Goal: Task Accomplishment & Management: Use online tool/utility

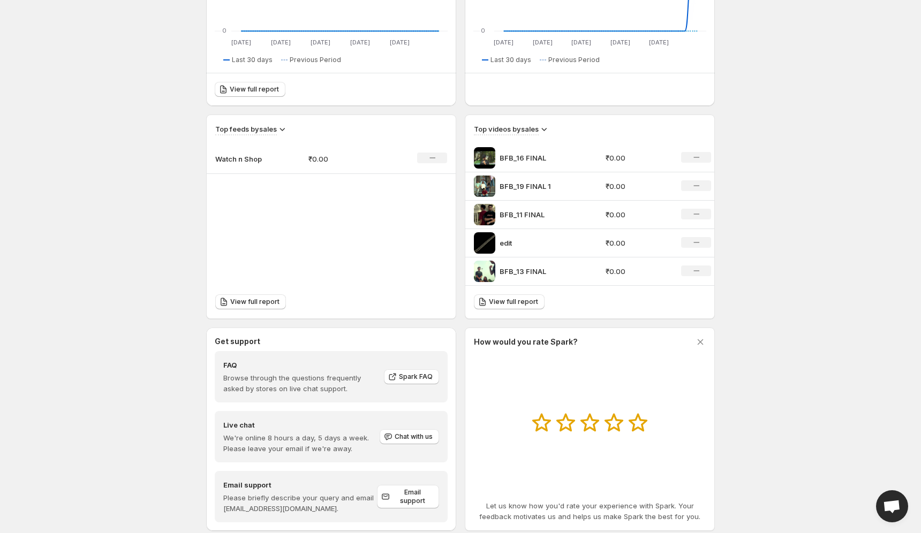
scroll to position [276, 0]
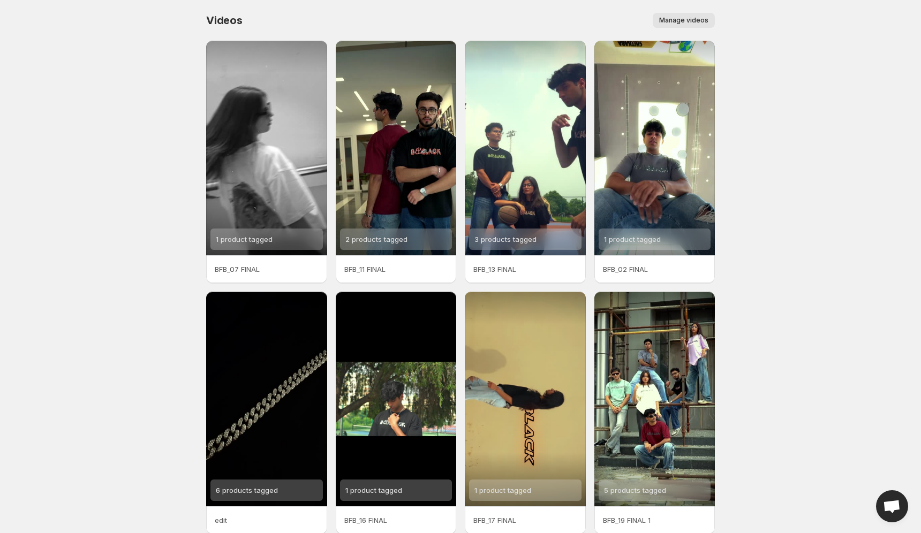
click at [701, 24] on span "Manage videos" at bounding box center [683, 20] width 49 height 9
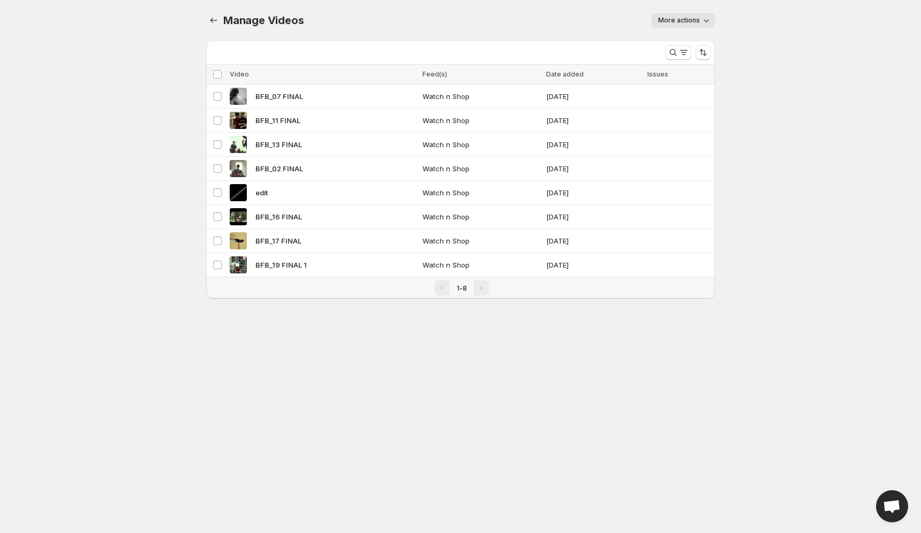
click at [695, 22] on span "More actions" at bounding box center [679, 20] width 42 height 9
click at [485, 288] on div "Pagination" at bounding box center [481, 288] width 15 height 15
click at [472, 288] on div "1-8" at bounding box center [461, 288] width 23 height 11
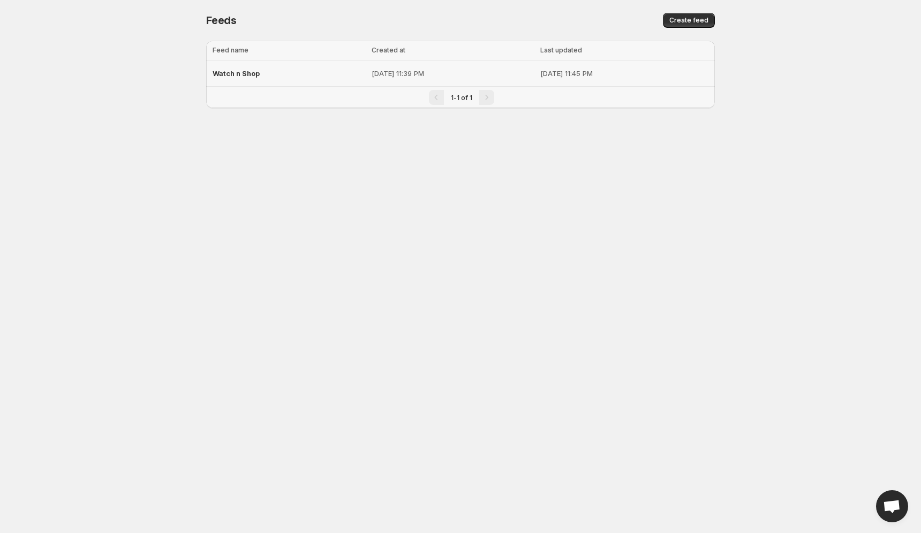
click at [374, 74] on p "[DATE] 11:39 PM" at bounding box center [453, 73] width 162 height 11
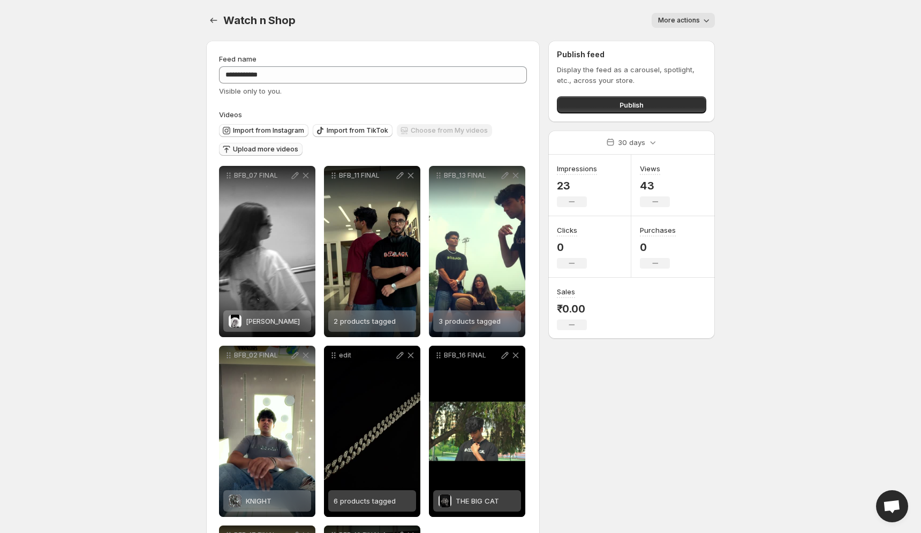
click at [264, 149] on span "Upload more videos" at bounding box center [265, 149] width 65 height 9
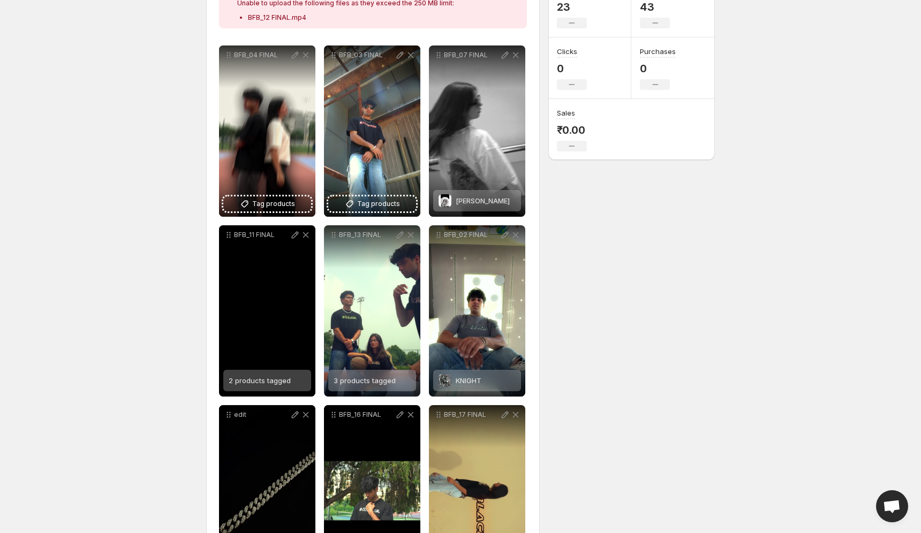
scroll to position [172, 0]
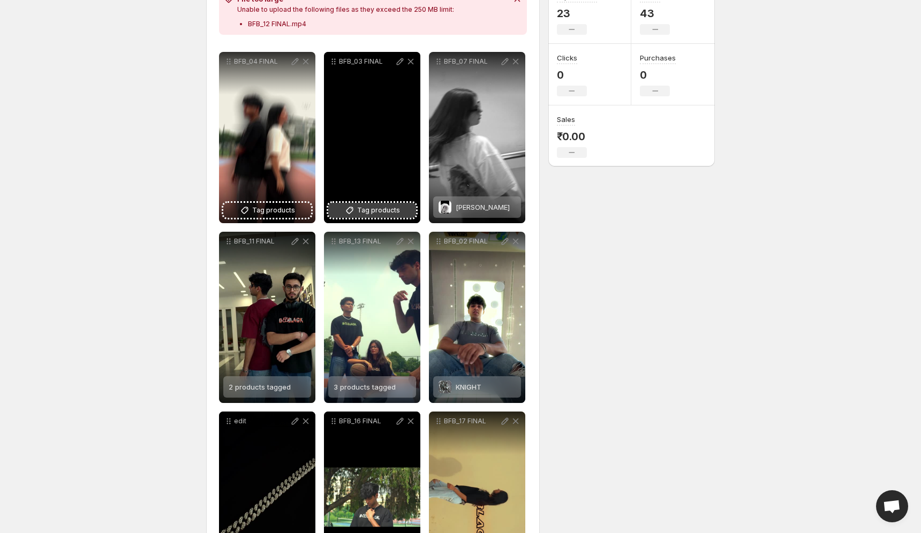
click at [371, 212] on span "Tag products" at bounding box center [378, 210] width 43 height 11
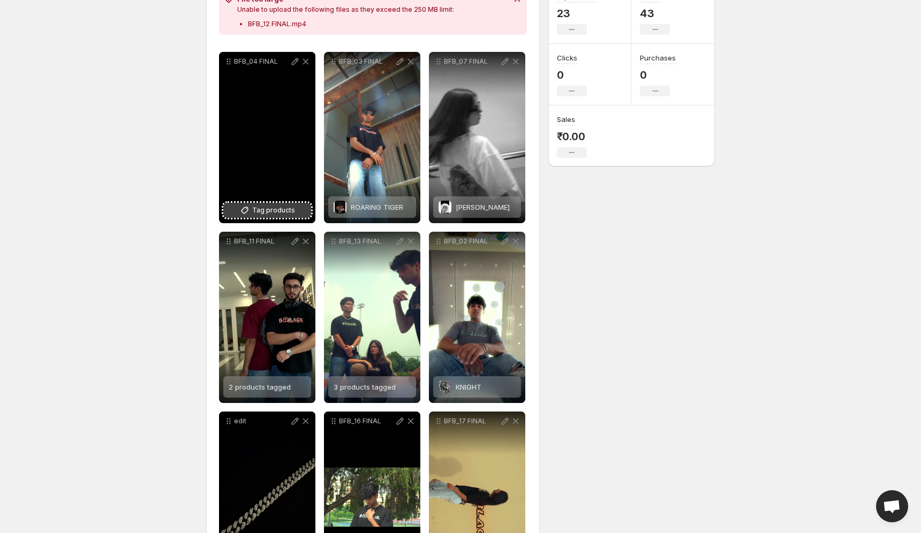
click at [270, 211] on span "Tag products" at bounding box center [273, 210] width 43 height 11
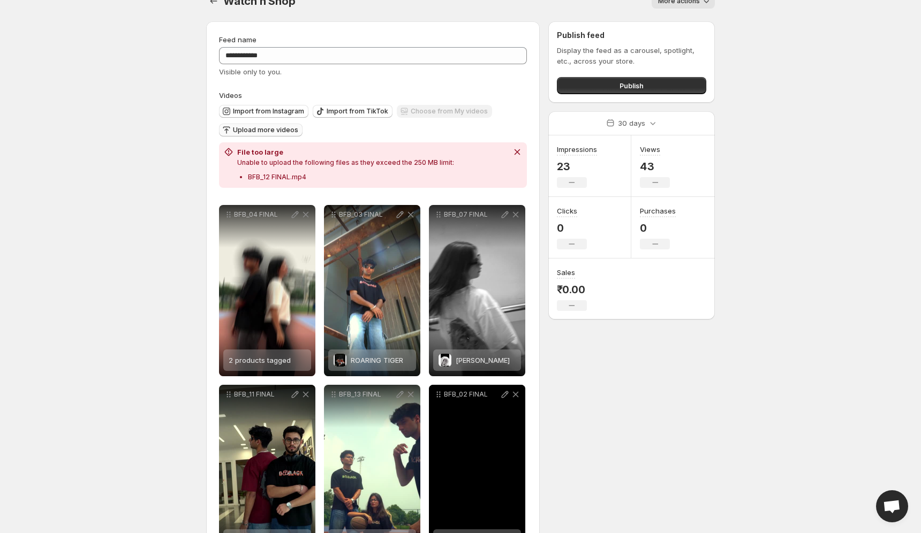
scroll to position [0, 0]
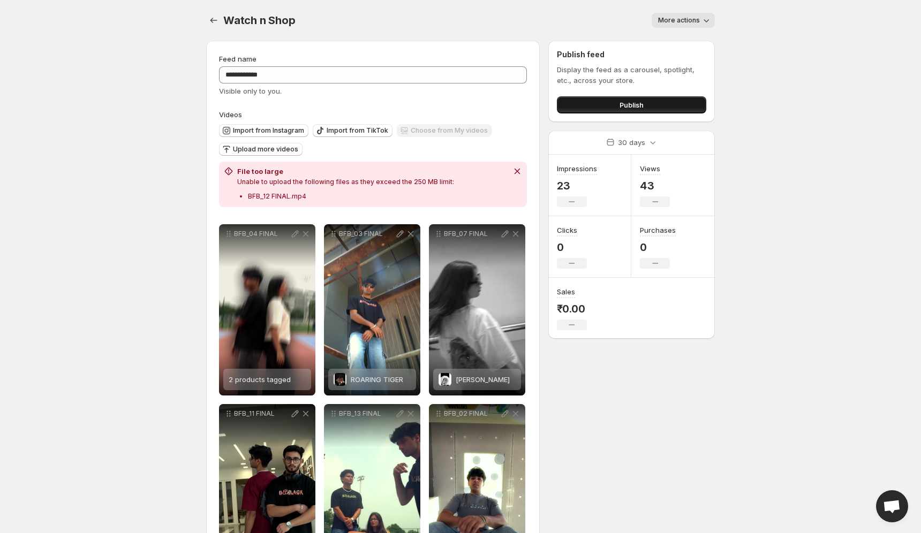
click at [610, 98] on button "Publish" at bounding box center [631, 104] width 149 height 17
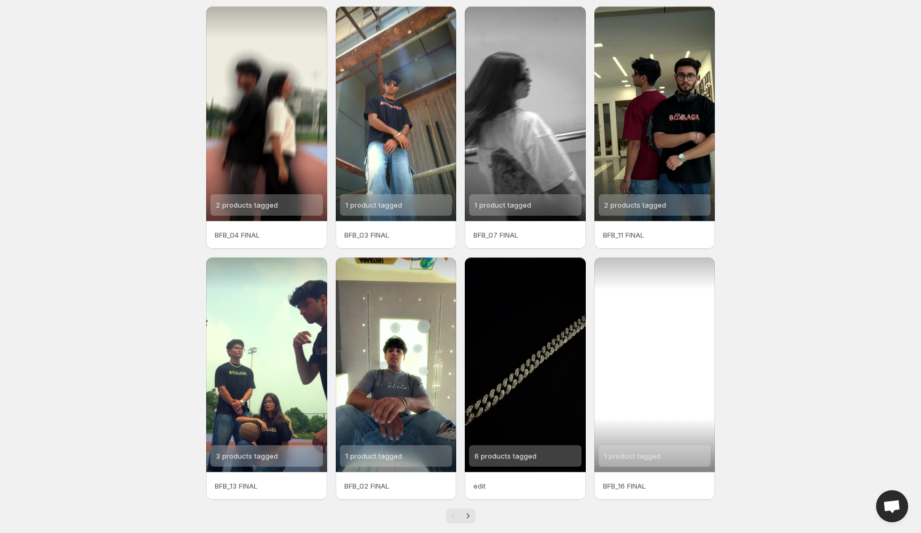
scroll to position [50, 0]
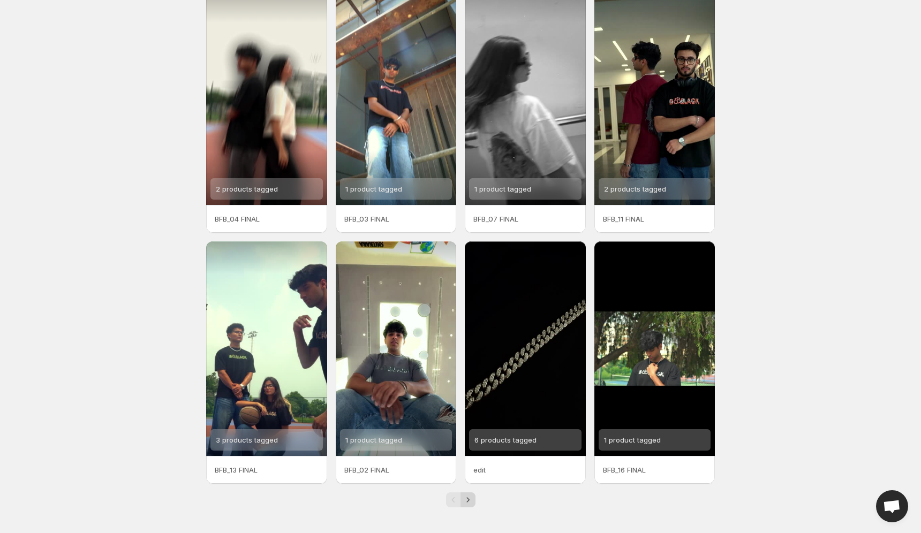
click at [465, 502] on icon "Next" at bounding box center [468, 500] width 11 height 11
